Goal: Obtain resource: Obtain resource

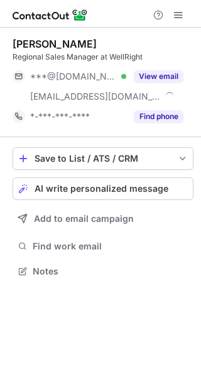
scroll to position [262, 201]
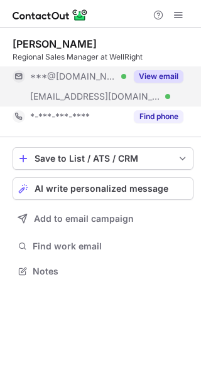
click at [166, 75] on button "View email" at bounding box center [159, 76] width 50 height 13
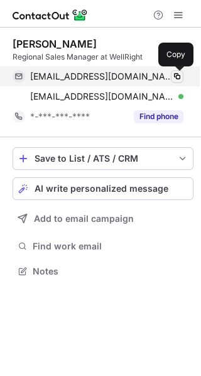
click at [171, 76] on button at bounding box center [176, 76] width 13 height 13
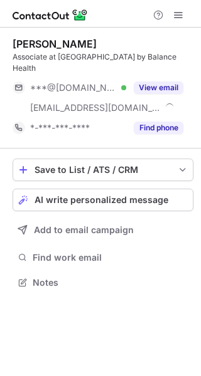
scroll to position [273, 201]
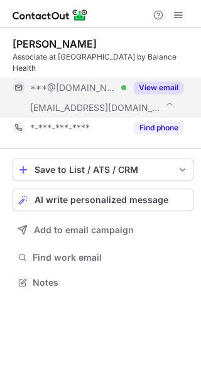
click at [167, 89] on button "View email" at bounding box center [159, 87] width 50 height 13
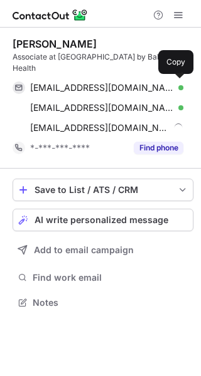
scroll to position [293, 201]
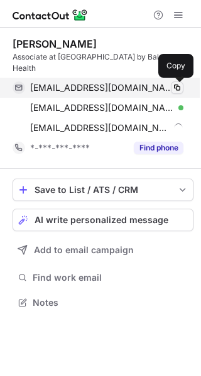
click at [176, 89] on span at bounding box center [177, 88] width 10 height 10
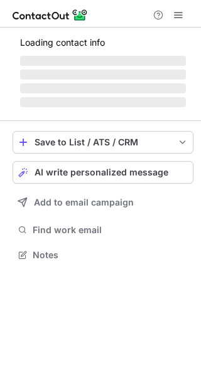
scroll to position [273, 201]
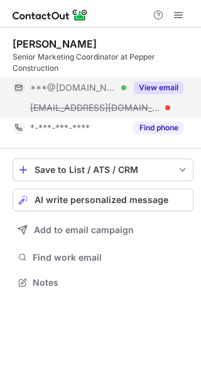
click at [161, 85] on button "View email" at bounding box center [159, 87] width 50 height 13
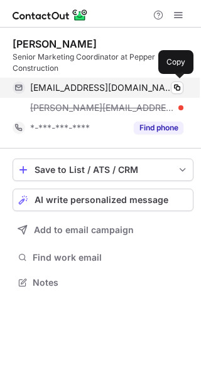
click at [169, 87] on div "[EMAIL_ADDRESS][DOMAIN_NAME] Verified" at bounding box center [106, 87] width 153 height 11
